Goal: Navigation & Orientation: Understand site structure

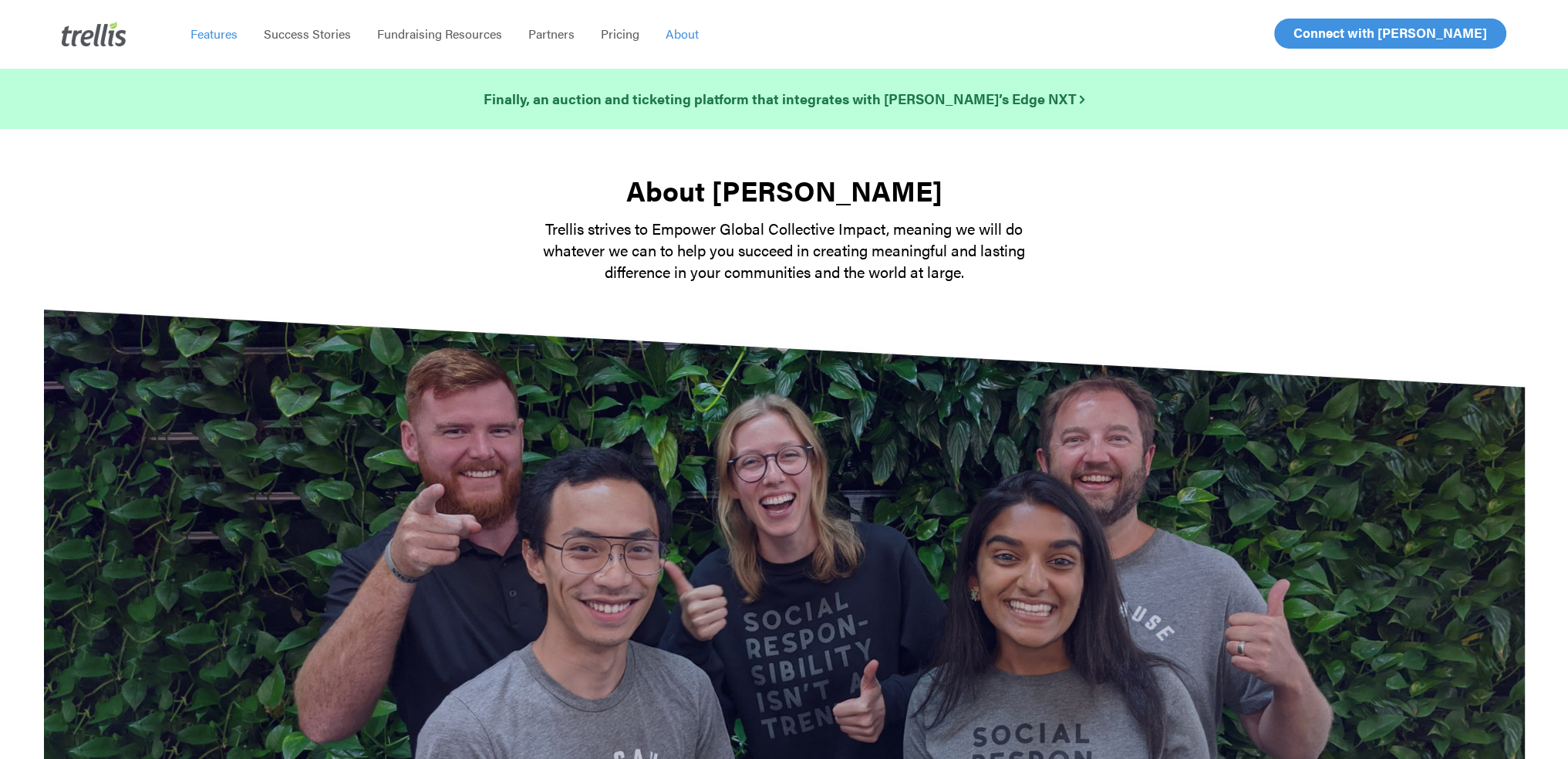
click at [236, 36] on span "Features" at bounding box center [214, 33] width 47 height 18
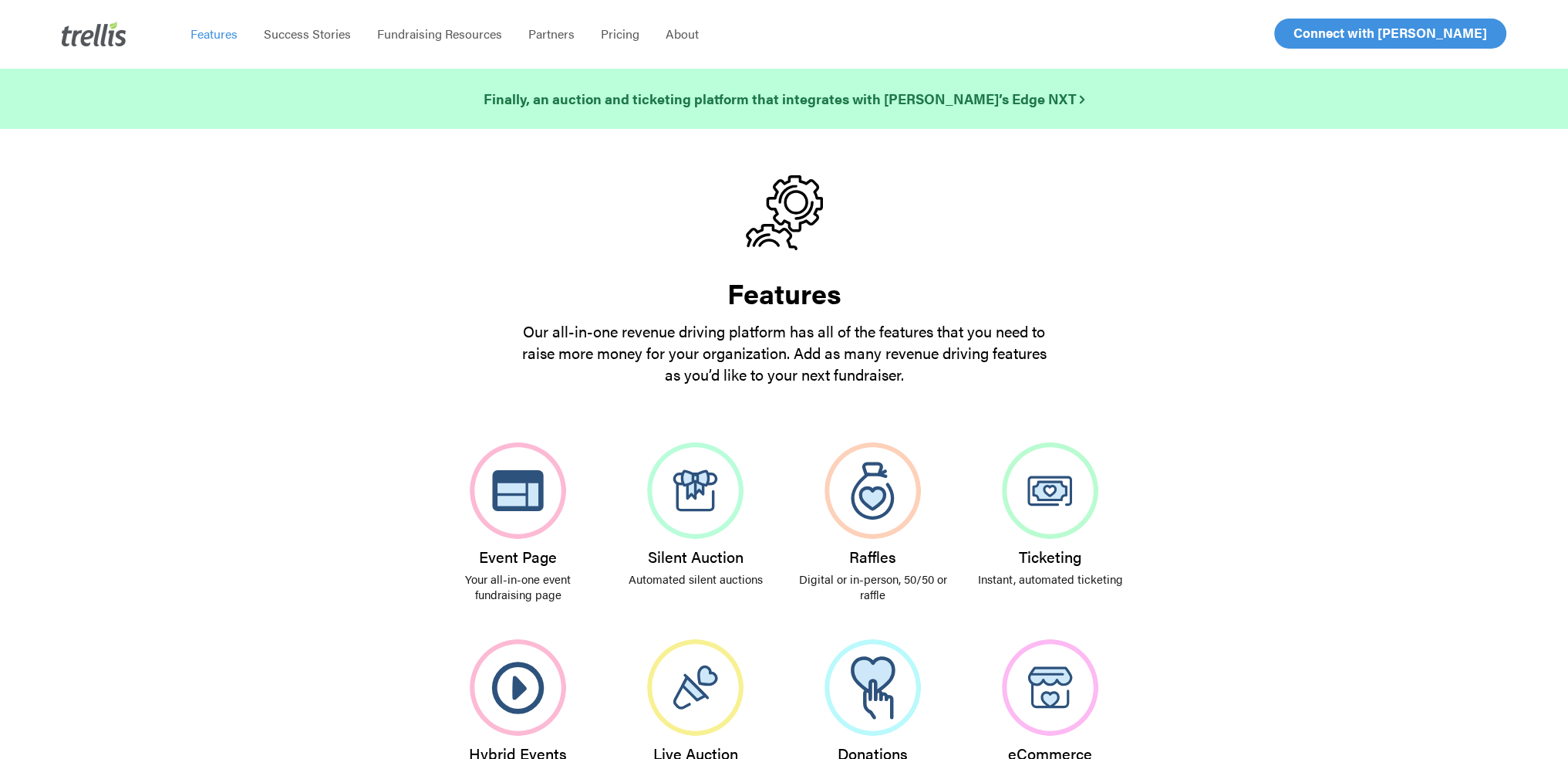
click at [94, 36] on img at bounding box center [94, 34] width 65 height 24
